Goal: Transaction & Acquisition: Purchase product/service

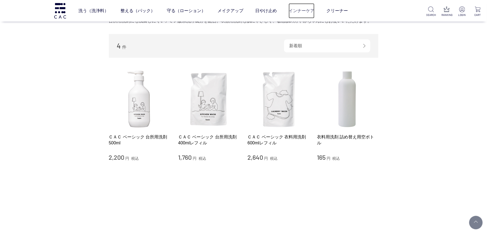
click at [301, 7] on link "インナーケア" at bounding box center [302, 10] width 26 height 15
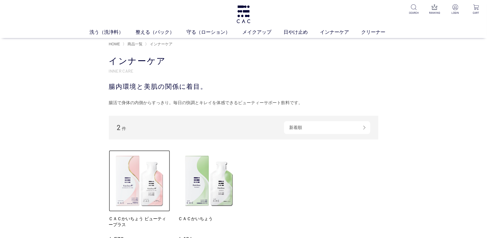
click at [149, 163] on img at bounding box center [140, 181] width 62 height 62
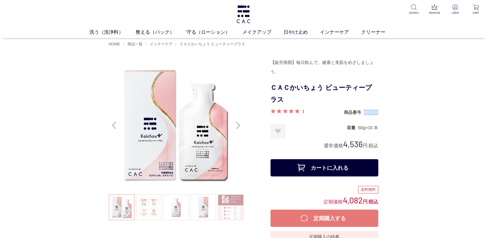
drag, startPoint x: 363, startPoint y: 114, endPoint x: 380, endPoint y: 113, distance: 16.7
copy dl "商品番号 060506"
